Goal: Task Accomplishment & Management: Use online tool/utility

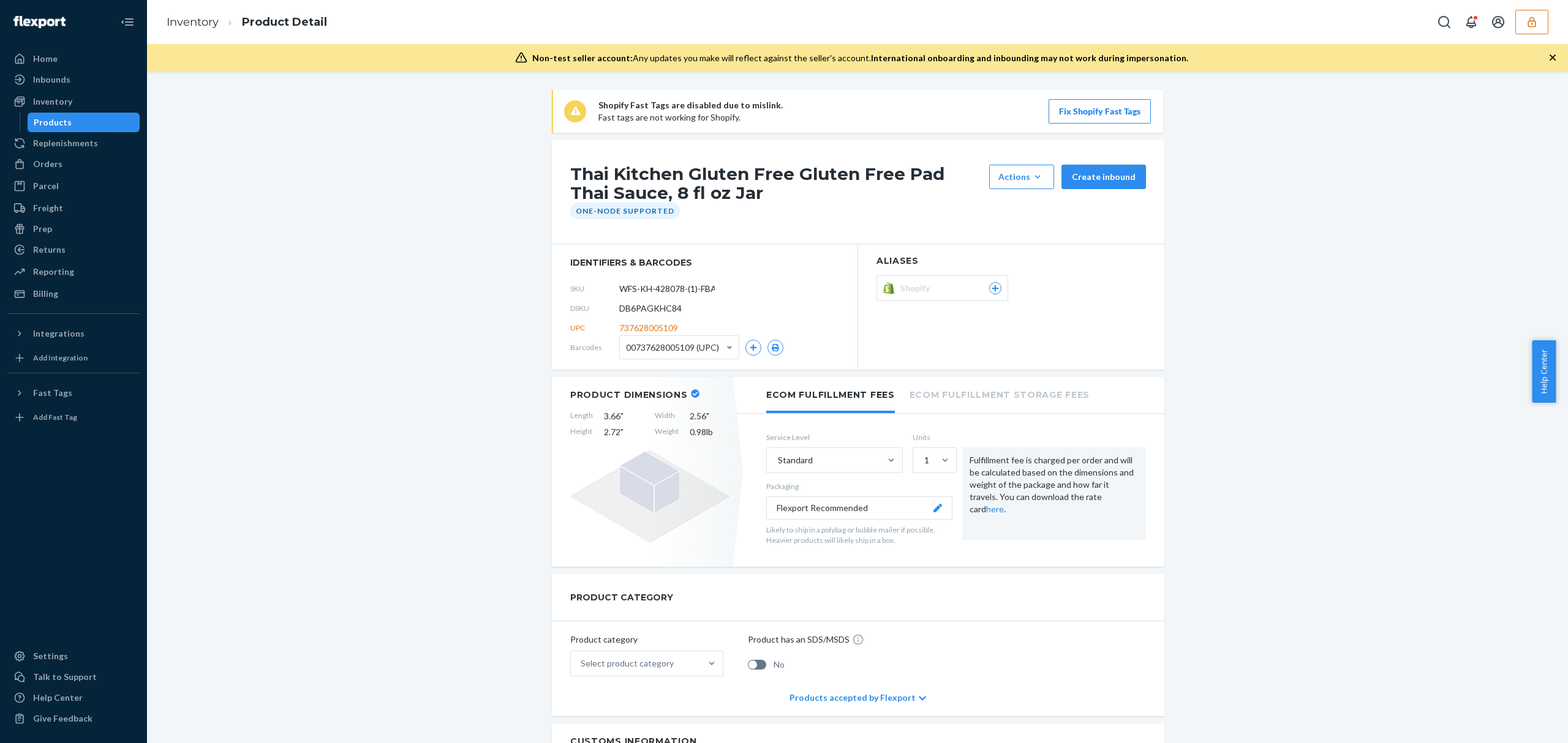
click at [1545, 20] on button "button" at bounding box center [1532, 22] width 33 height 25
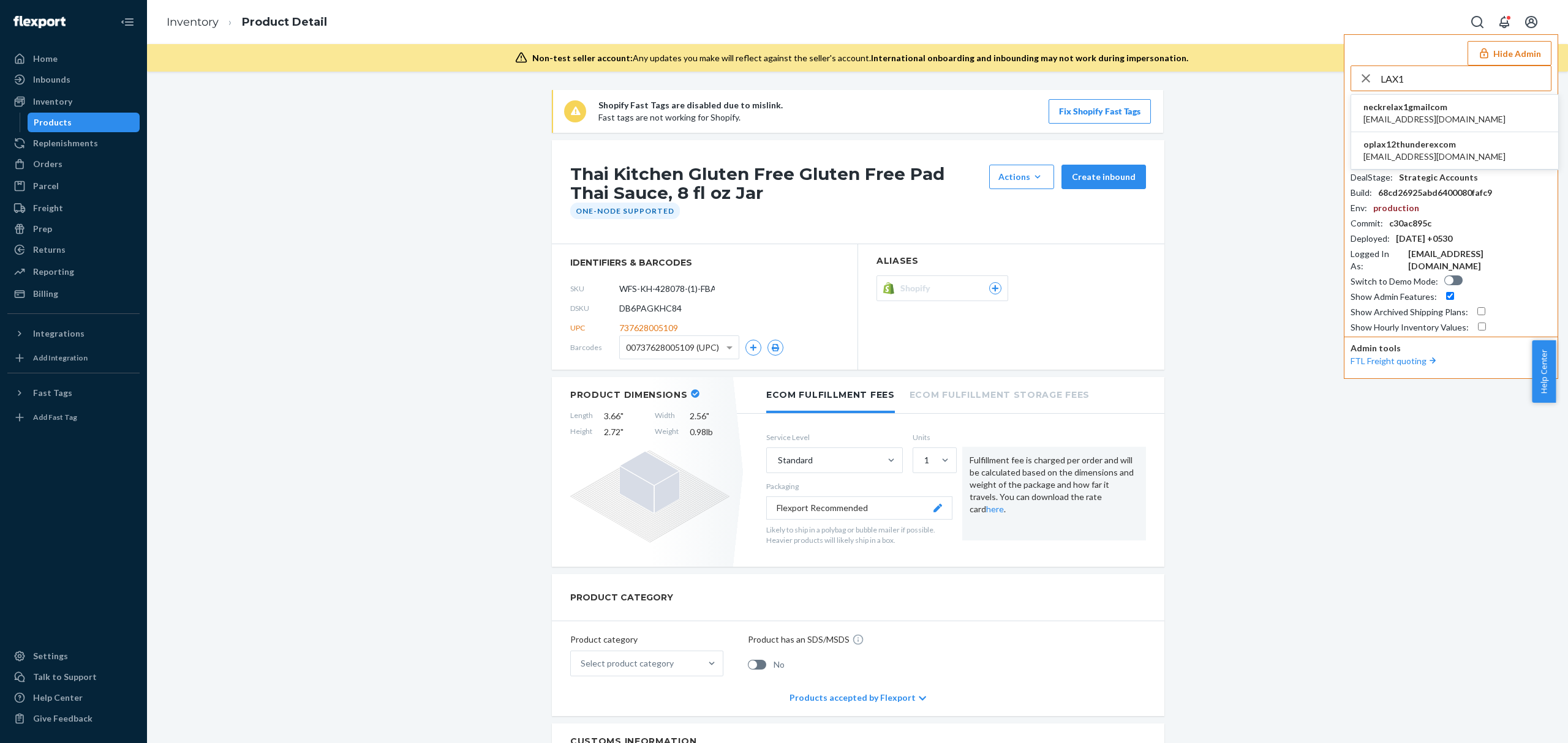
click at [1444, 79] on input "LAX1" at bounding box center [1466, 78] width 170 height 25
click at [1446, 79] on input "LAX1" at bounding box center [1466, 78] width 170 height 25
paste input "logistics@fjorden.co"
type input "logistics@fjorden.co"
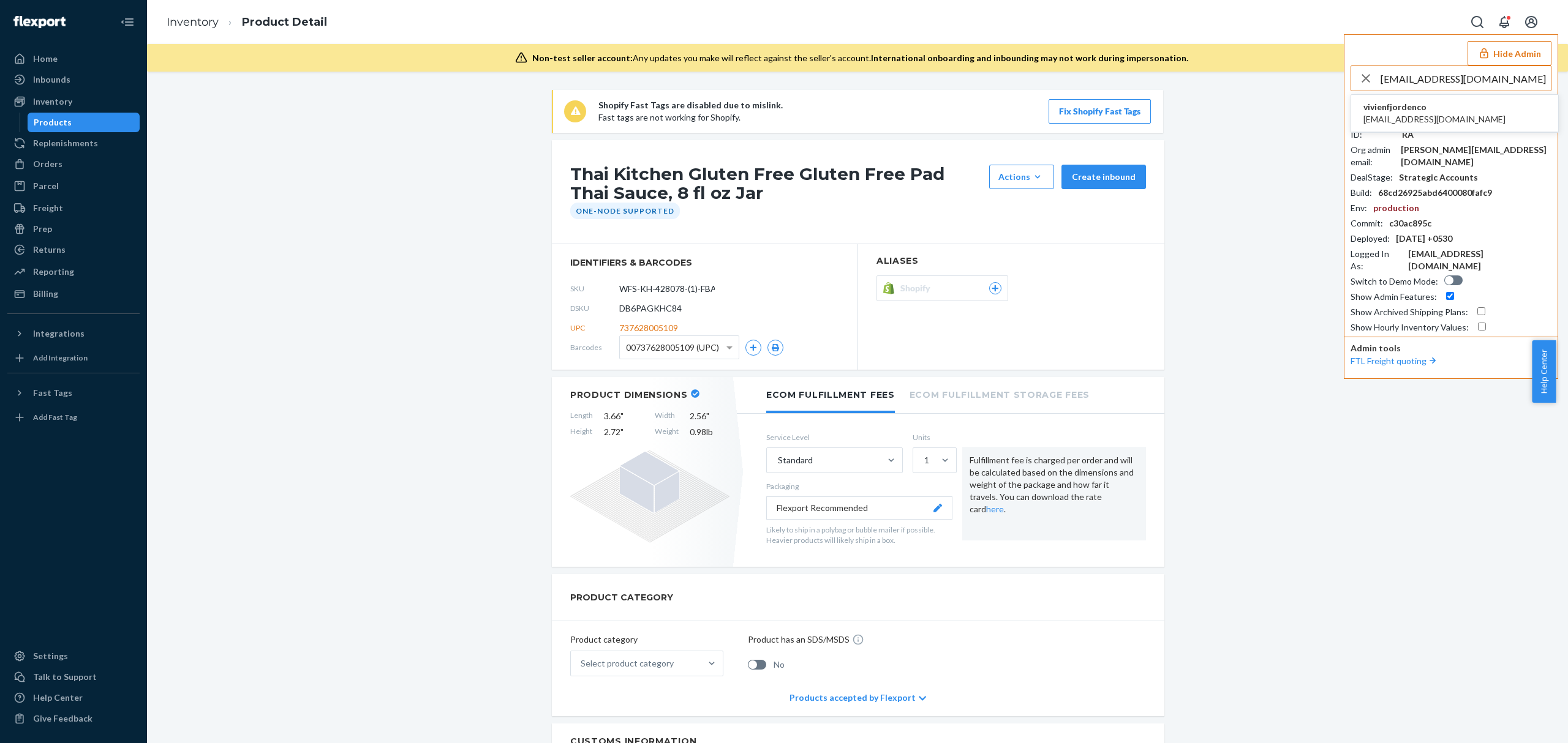
click at [1458, 103] on li "vivienfjordenco logistics@fjorden.co" at bounding box center [1455, 113] width 207 height 37
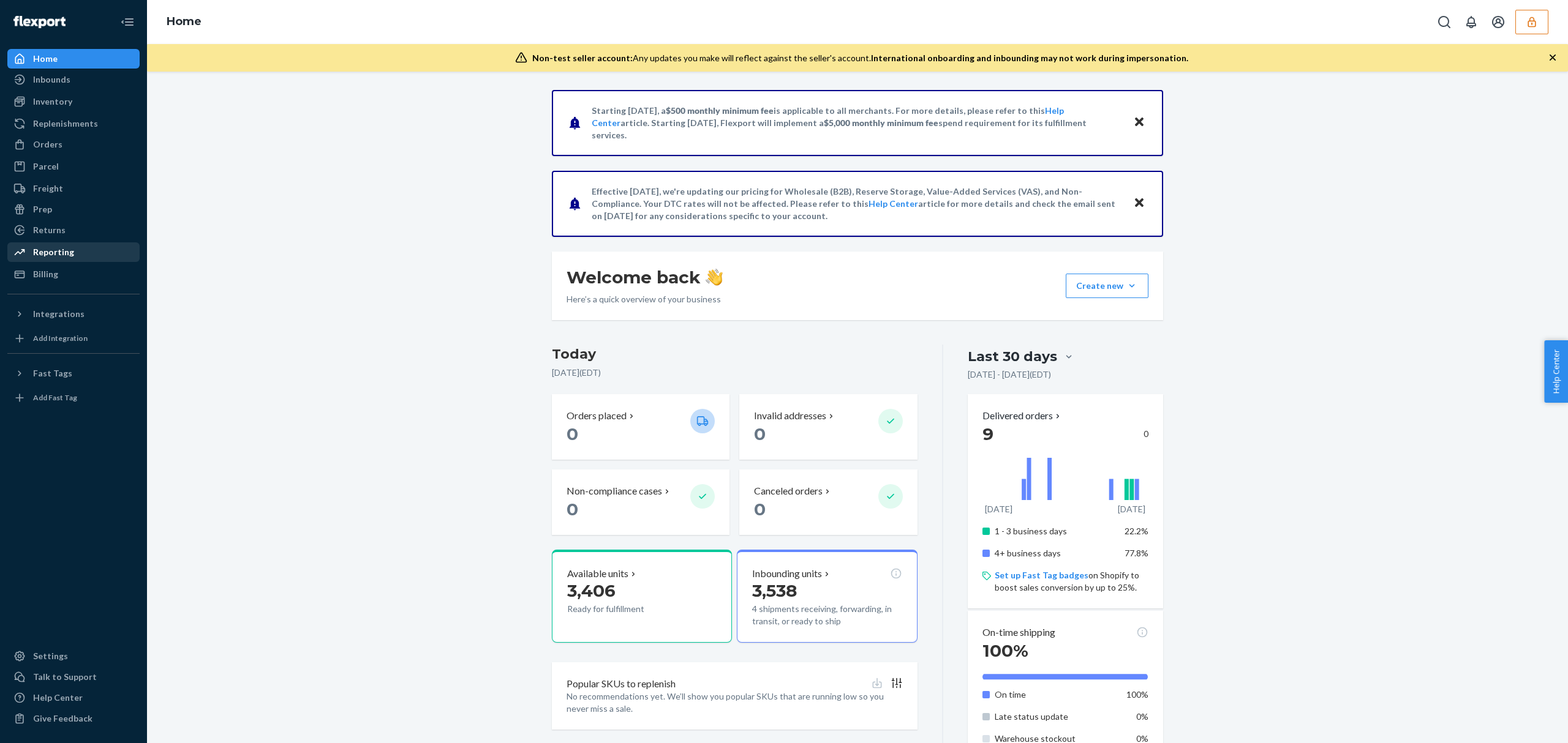
click at [86, 257] on div "Reporting" at bounding box center [74, 252] width 130 height 17
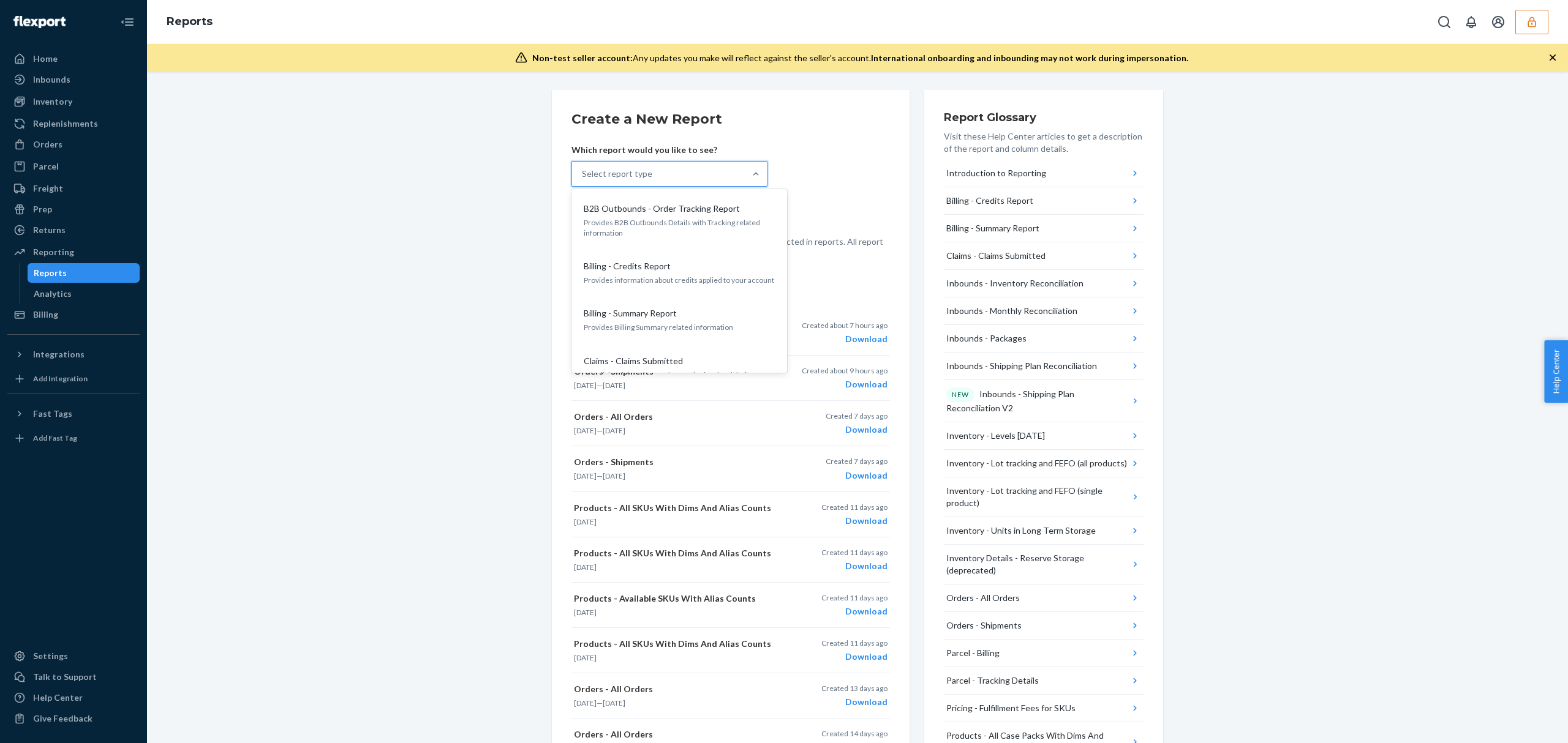
click at [701, 184] on div "Select report type" at bounding box center [658, 174] width 173 height 25
click at [583, 180] on input "option B2B Outbounds - Order Tracking Report focused, 1 of 27. 27 results avail…" at bounding box center [582, 174] width 1 height 12
type input "case"
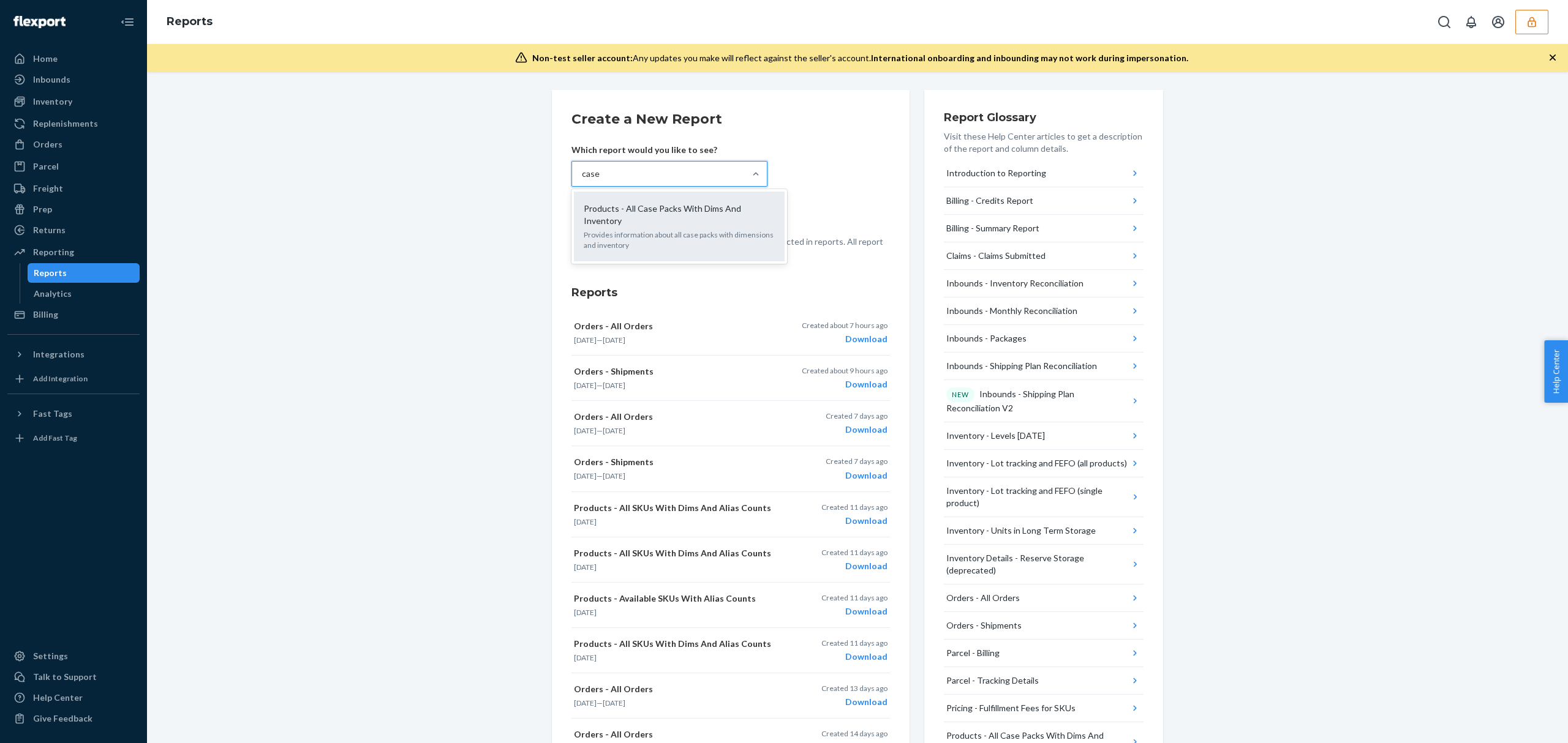
click at [707, 213] on p "Products - All Case Packs With Dims And Inventory" at bounding box center [677, 215] width 186 height 25
click at [599, 180] on input "case" at bounding box center [591, 174] width 18 height 12
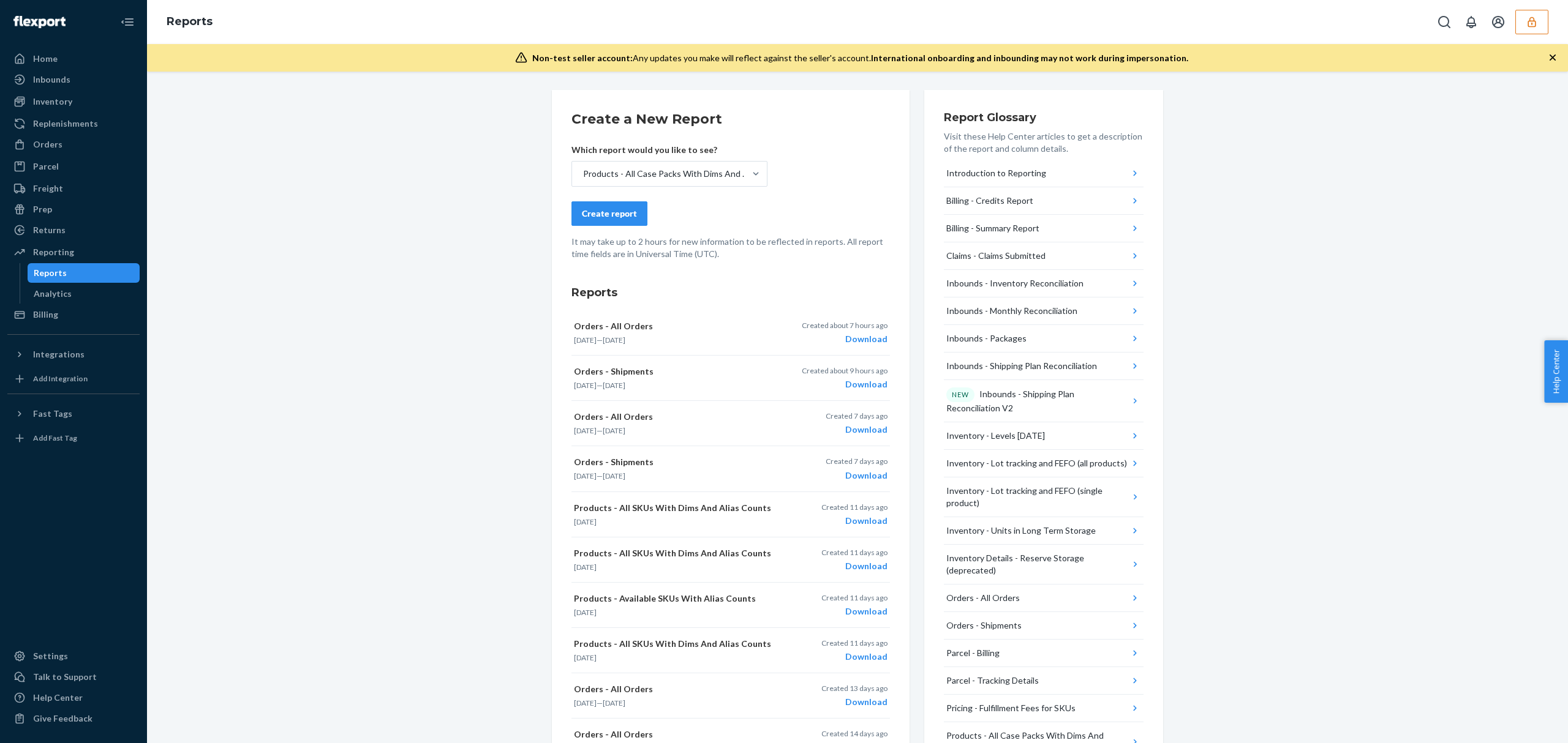
click at [621, 215] on div "Create report" at bounding box center [609, 214] width 55 height 12
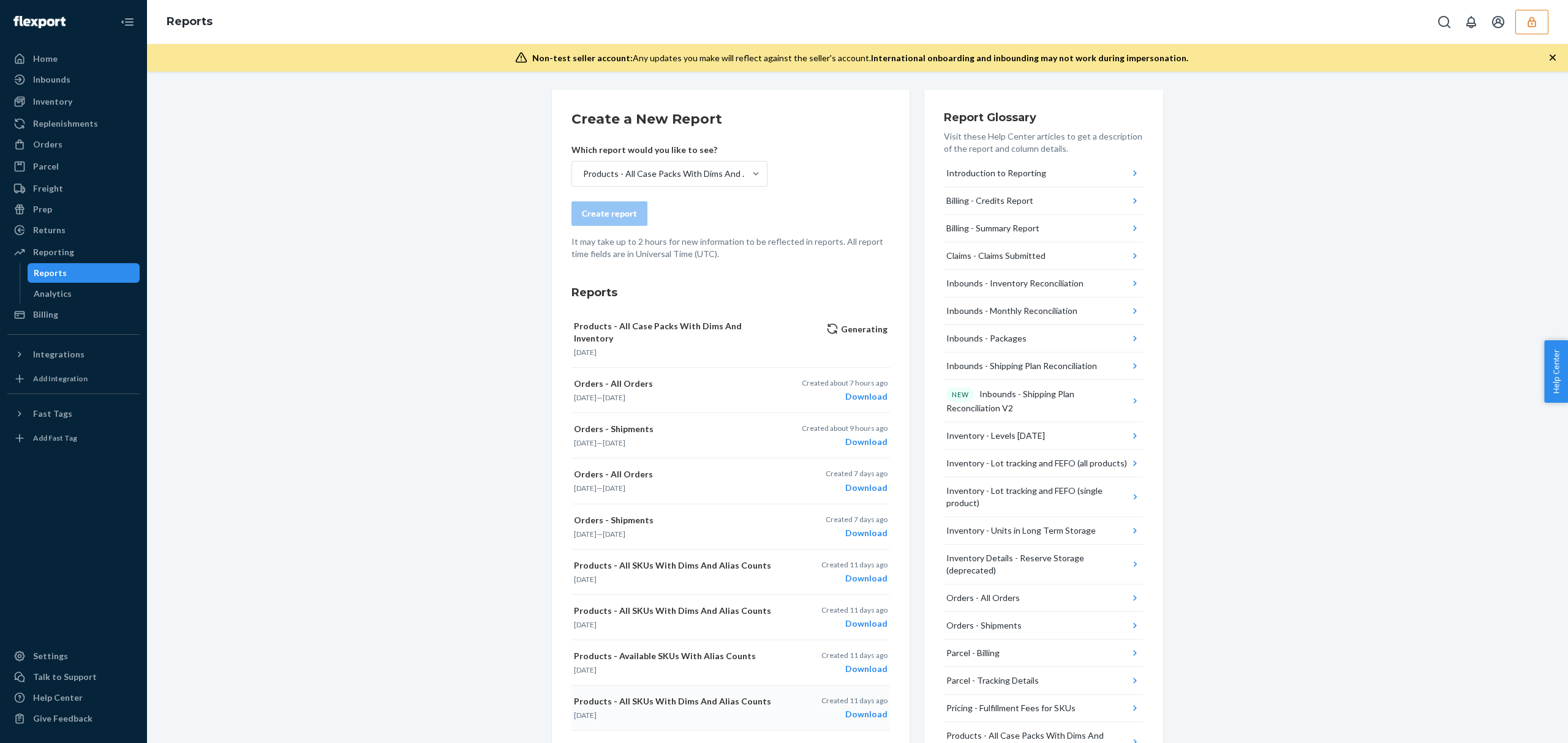
scroll to position [136, 0]
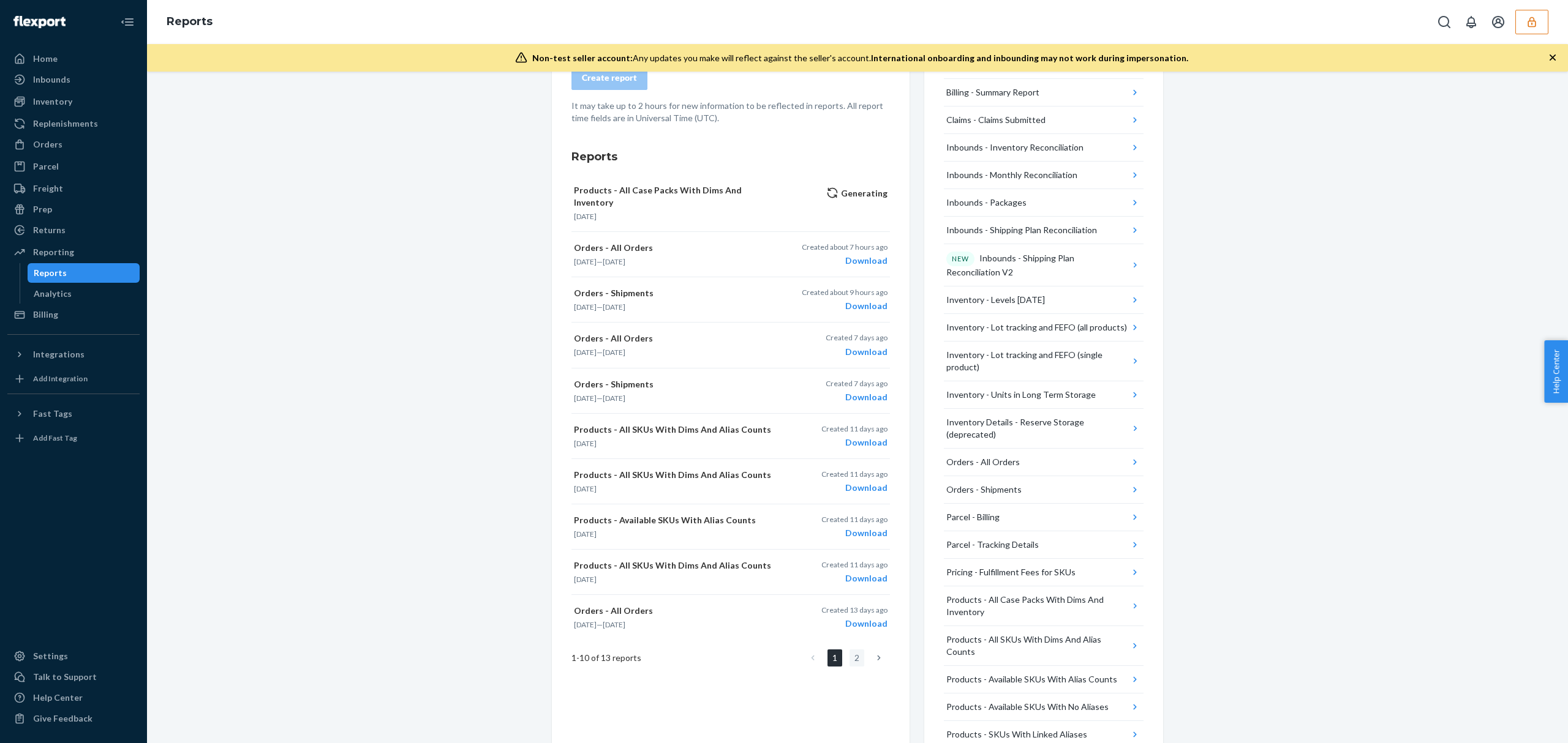
click at [850, 650] on link "2" at bounding box center [857, 658] width 15 height 17
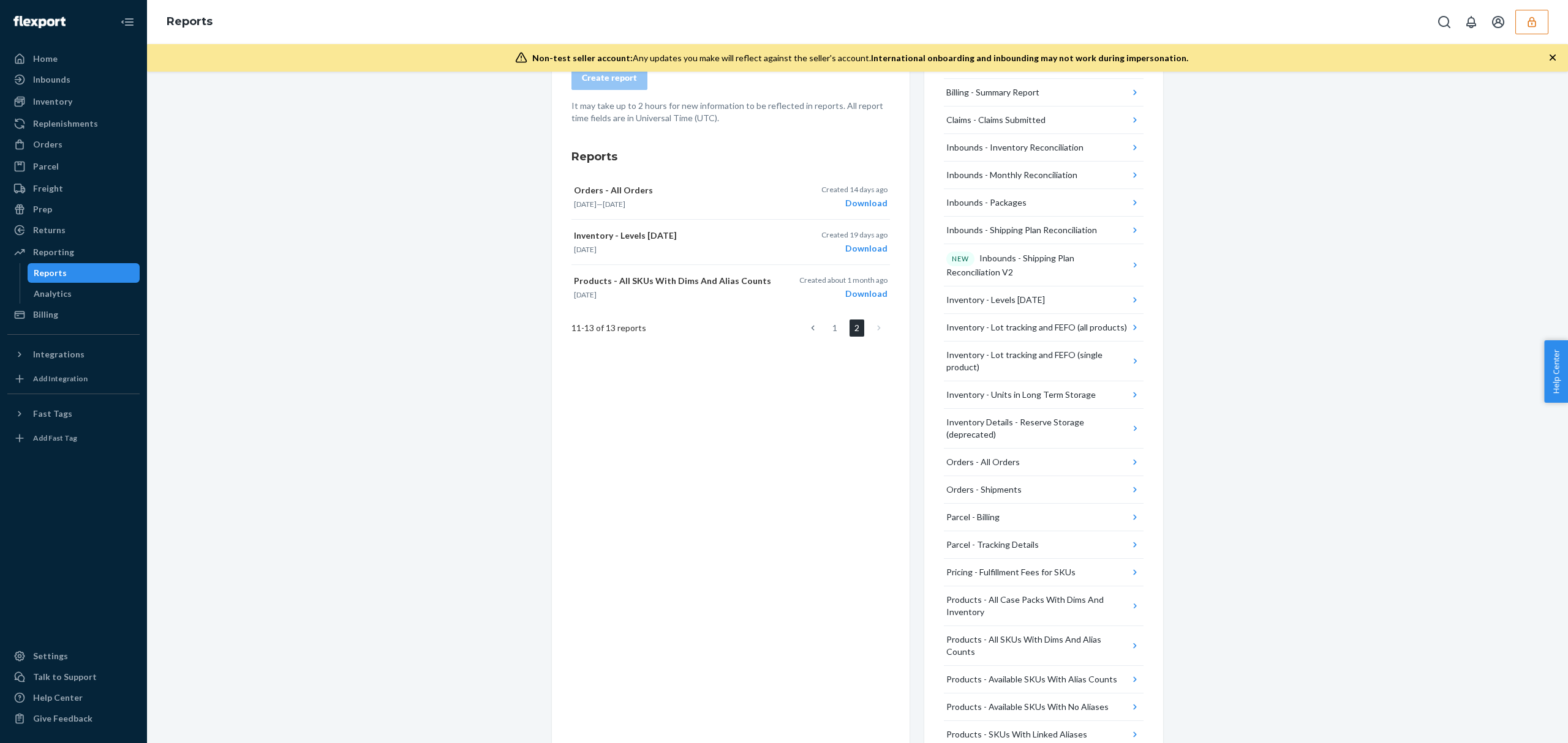
click at [837, 326] on ul "1 2" at bounding box center [846, 328] width 88 height 17
click at [831, 326] on link "1" at bounding box center [835, 328] width 15 height 17
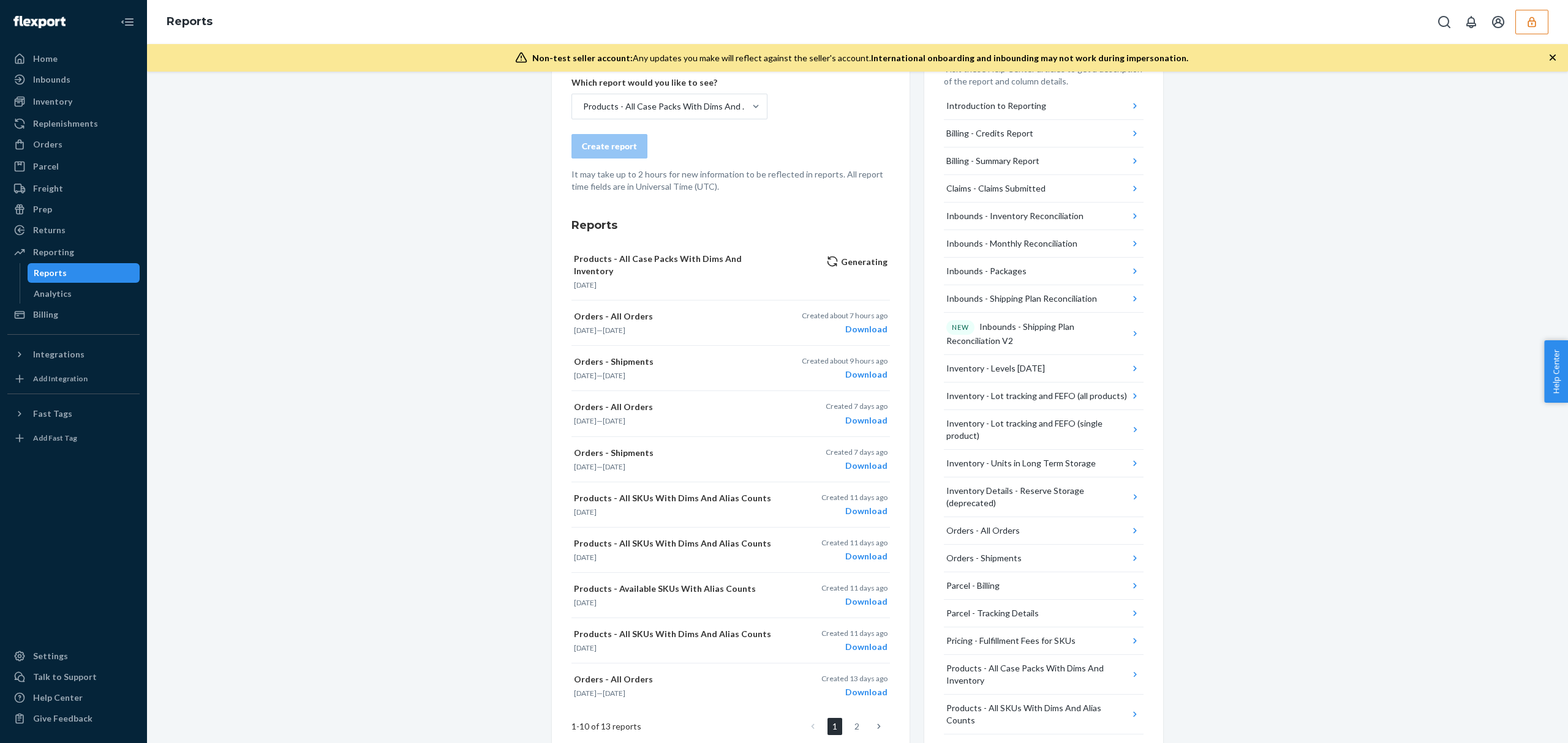
scroll to position [67, 0]
click at [731, 110] on div "Products - All Case Packs With Dims And Inventory" at bounding box center [667, 107] width 168 height 12
click at [583, 110] on input "Products - All Case Packs With Dims And Inventory" at bounding box center [582, 107] width 1 height 12
type input "case"
click at [439, 133] on div "Create a New Report Which report would you like to see? option Products - All C…" at bounding box center [857, 490] width 1402 height 936
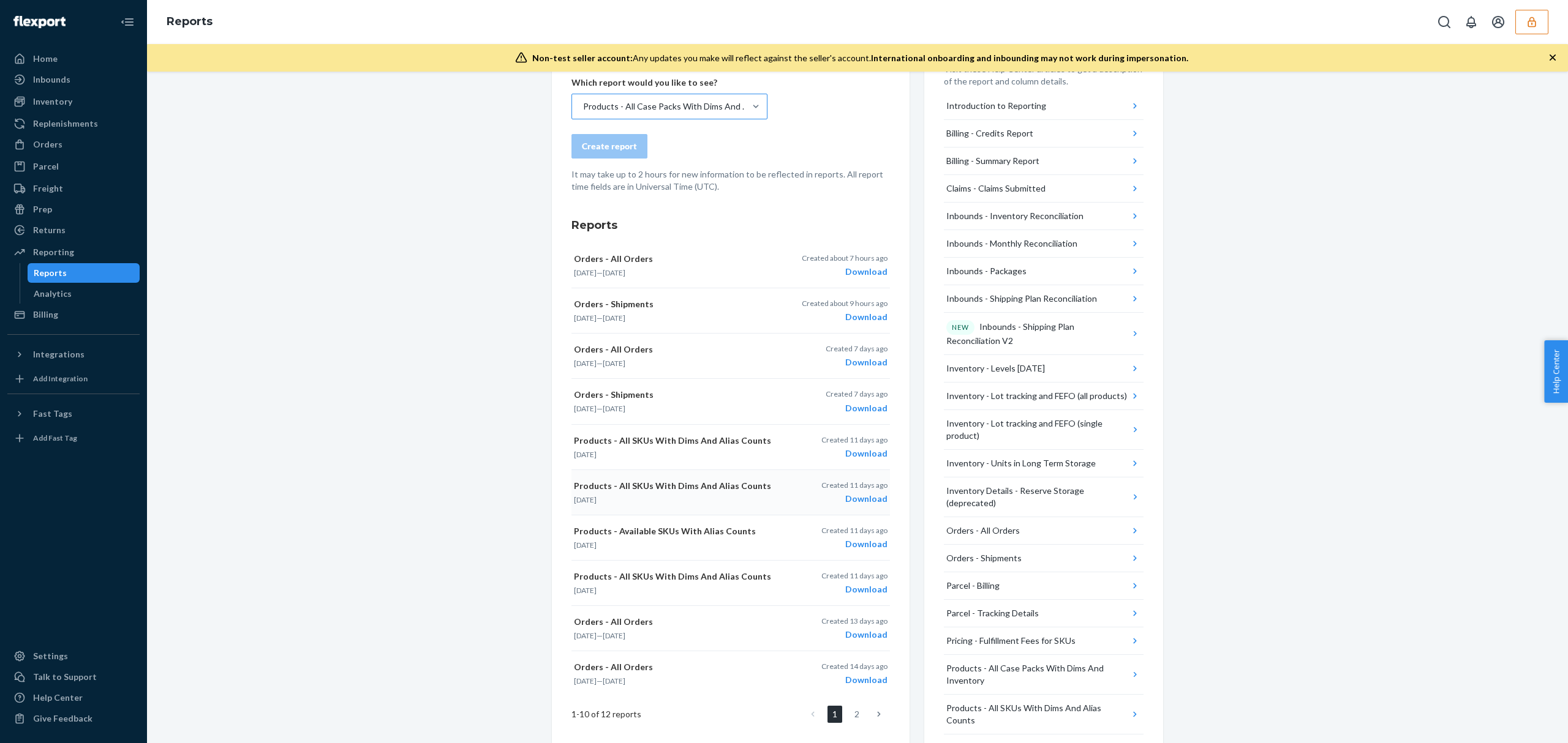
scroll to position [0, 0]
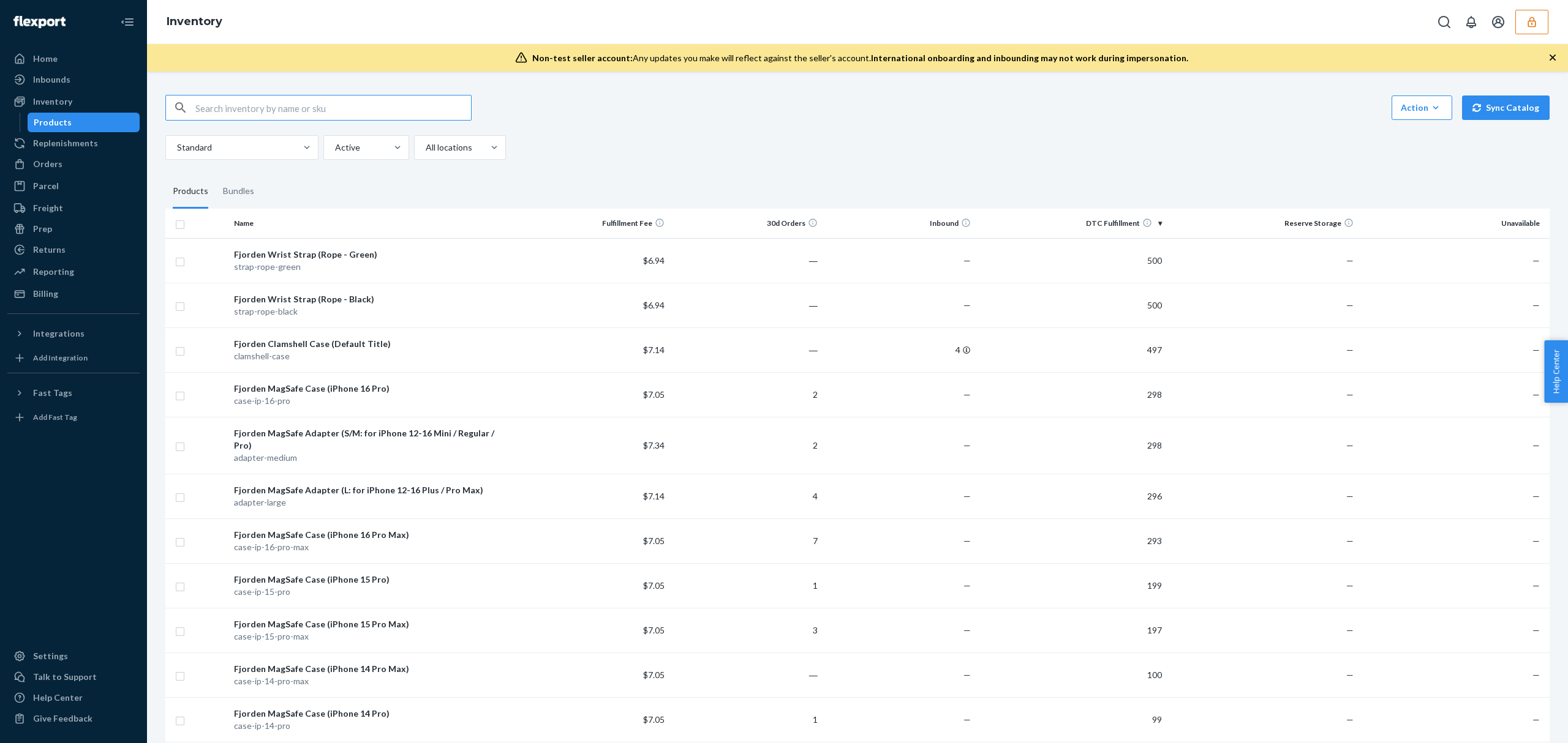
click at [571, 256] on td "$6.94" at bounding box center [593, 261] width 153 height 45
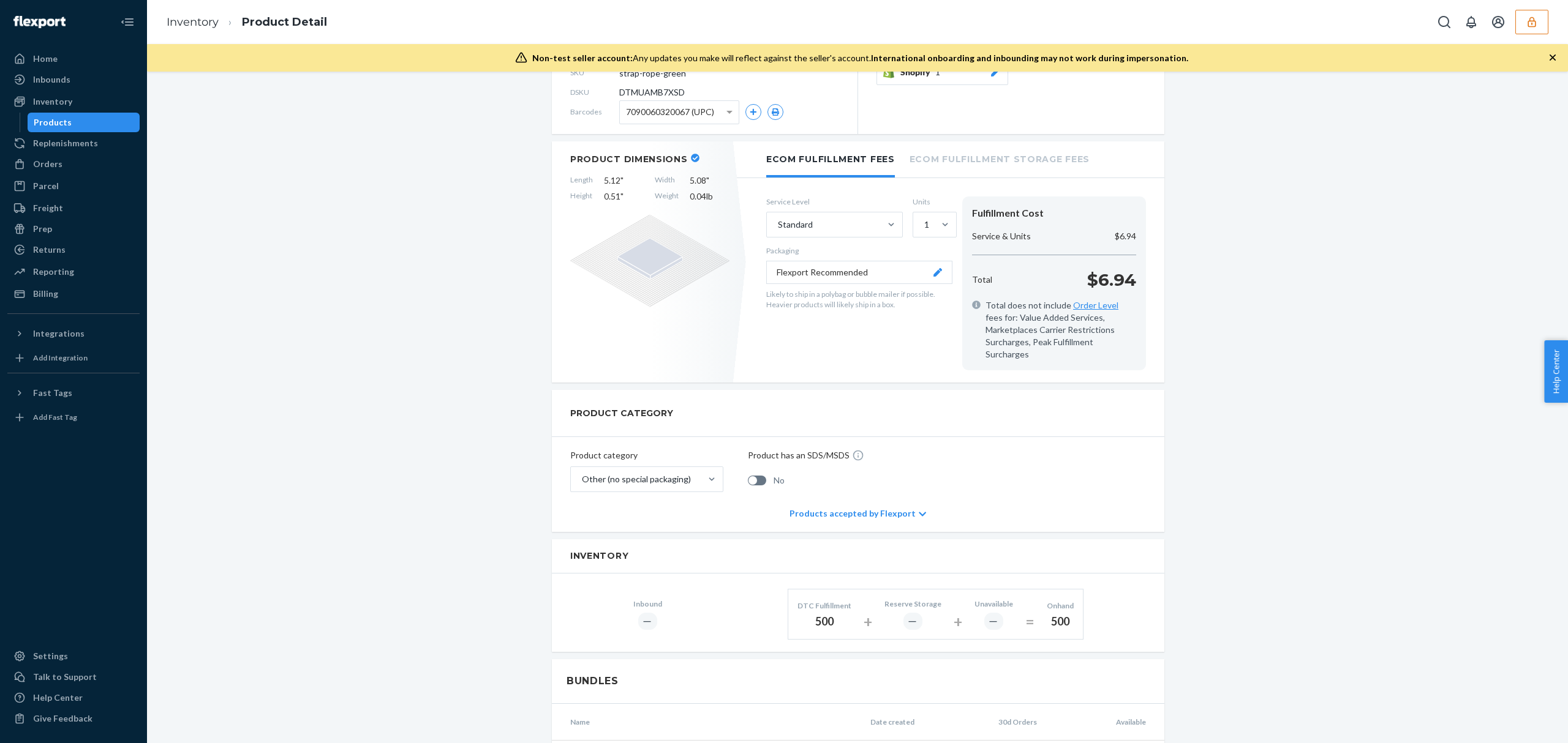
scroll to position [272, 0]
